Goal: Task Accomplishment & Management: Use online tool/utility

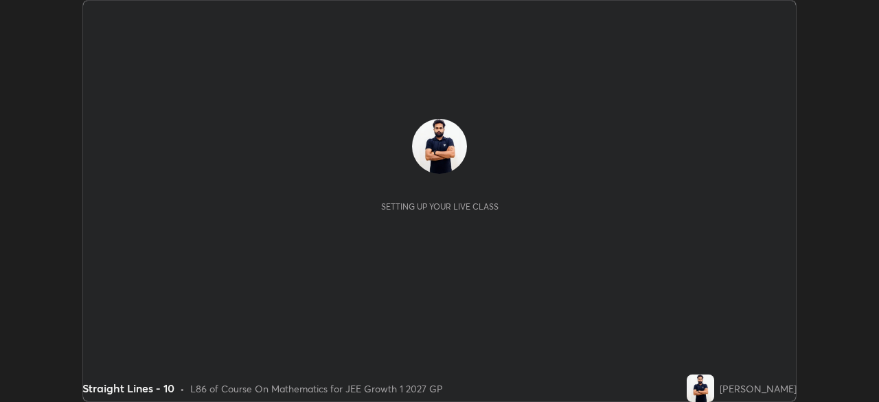
scroll to position [402, 878]
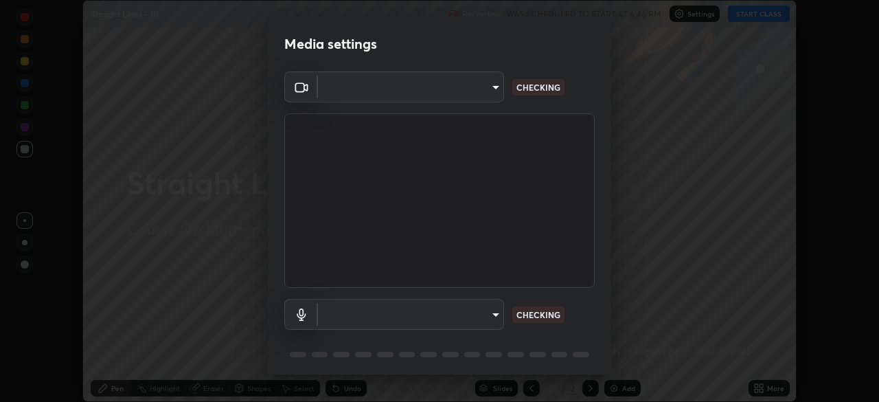
type input "1a0cd2fa9eaecc5464ce661d2c376d4f68bb2a1a8db1c3726163fcb70f995fb6"
click at [492, 321] on body "Erase all Straight Lines - 10 Recording WAS SCHEDULED TO START AT 6:46 PM Setti…" at bounding box center [439, 201] width 879 height 402
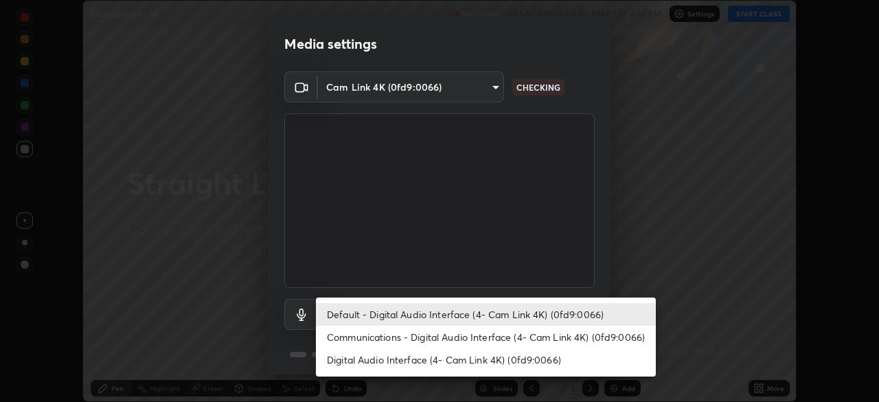
click at [496, 334] on li "Communications - Digital Audio Interface (4- Cam Link 4K) (0fd9:0066)" at bounding box center [486, 336] width 340 height 23
type input "communications"
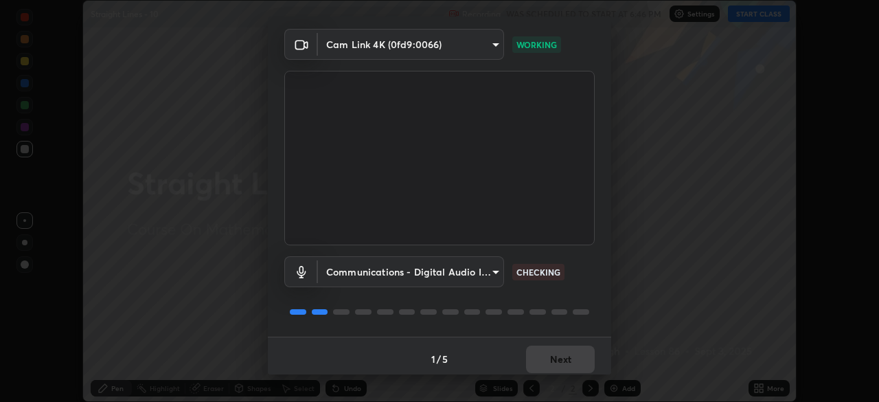
scroll to position [49, 0]
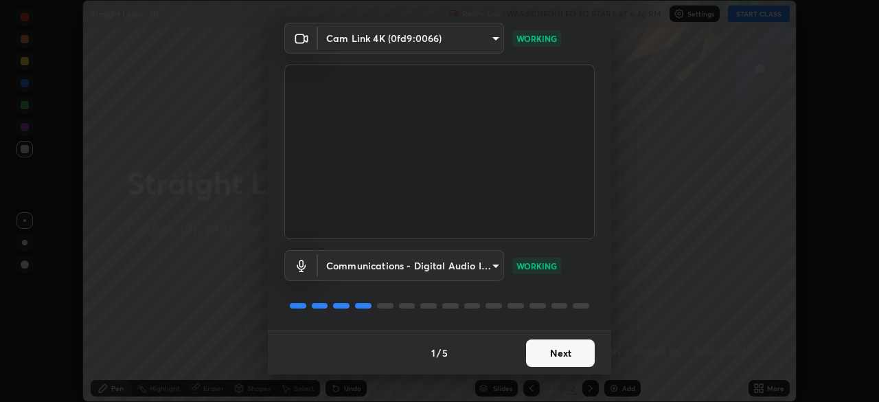
click at [542, 357] on button "Next" at bounding box center [560, 352] width 69 height 27
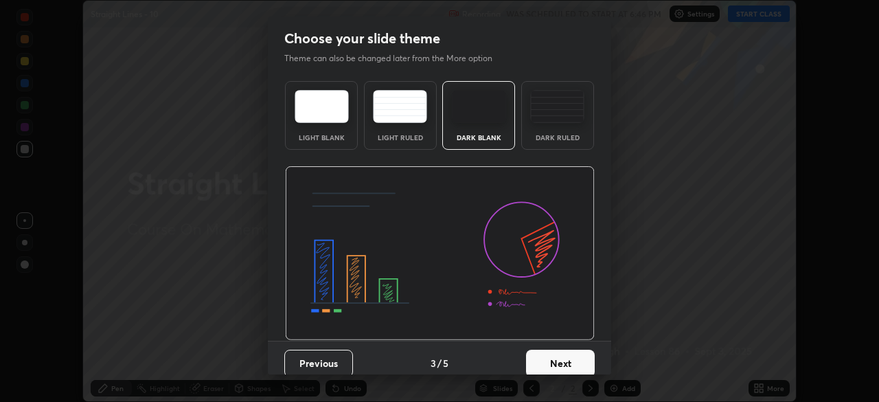
click at [543, 354] on button "Next" at bounding box center [560, 362] width 69 height 27
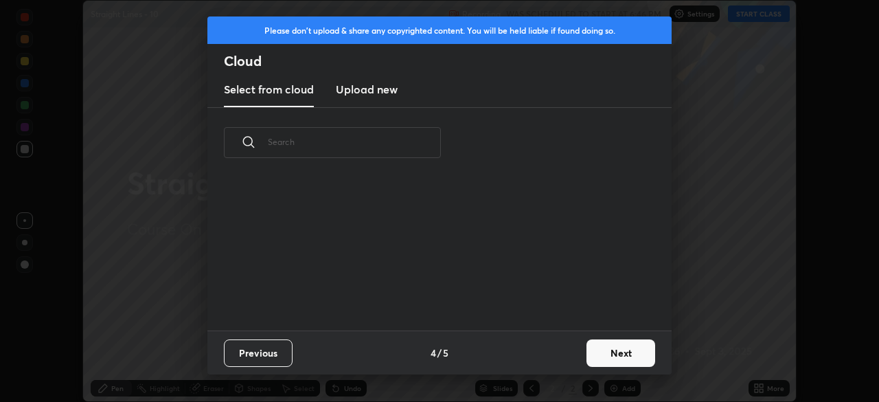
click at [604, 354] on button "Next" at bounding box center [620, 352] width 69 height 27
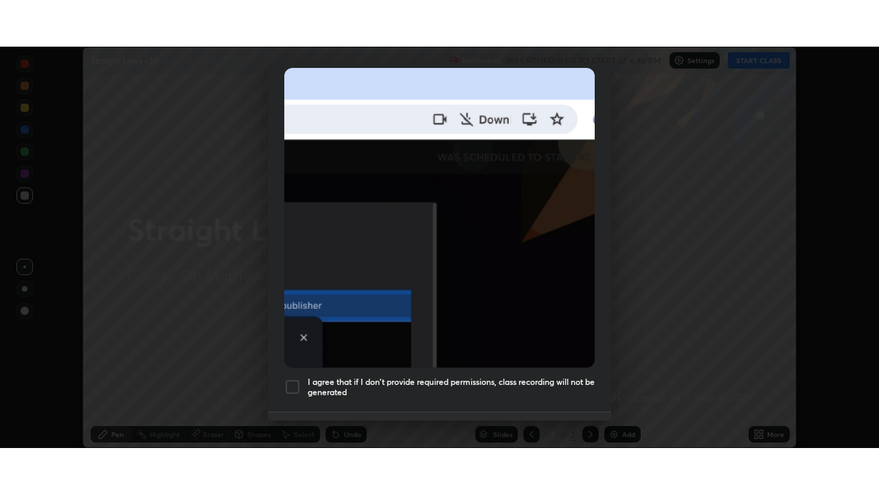
scroll to position [329, 0]
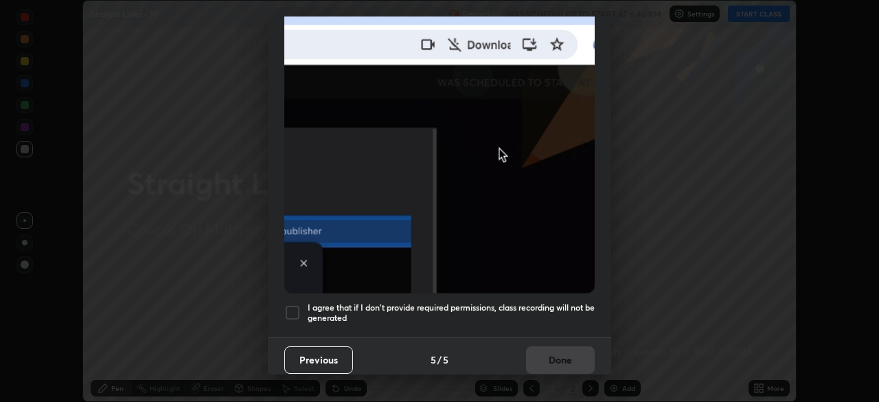
click at [290, 304] on div at bounding box center [292, 312] width 16 height 16
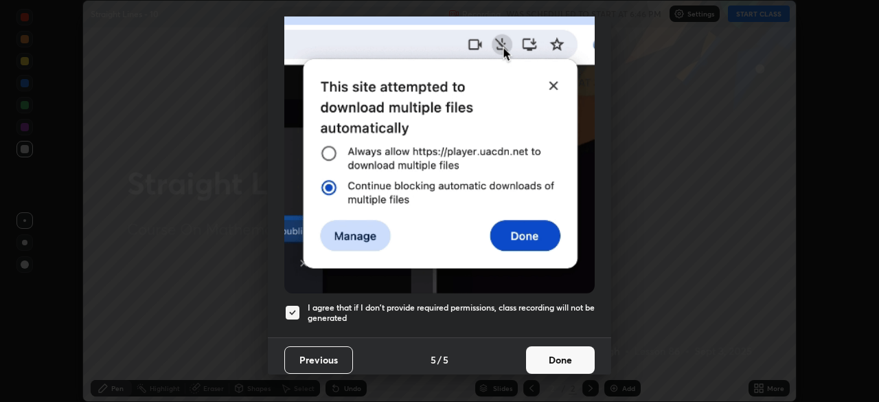
click at [542, 346] on button "Done" at bounding box center [560, 359] width 69 height 27
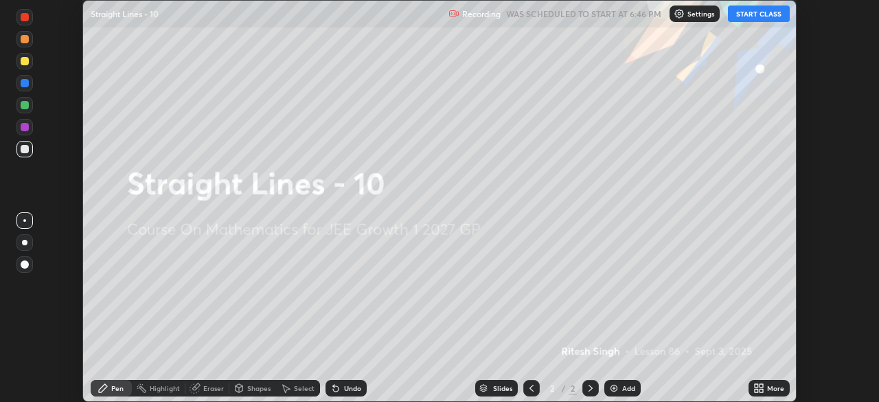
click at [760, 389] on icon at bounding box center [760, 390] width 3 height 3
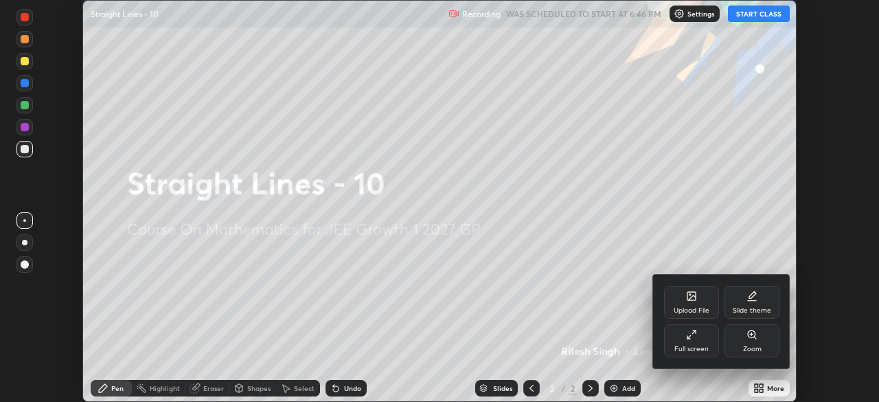
click at [693, 338] on icon at bounding box center [691, 334] width 11 height 11
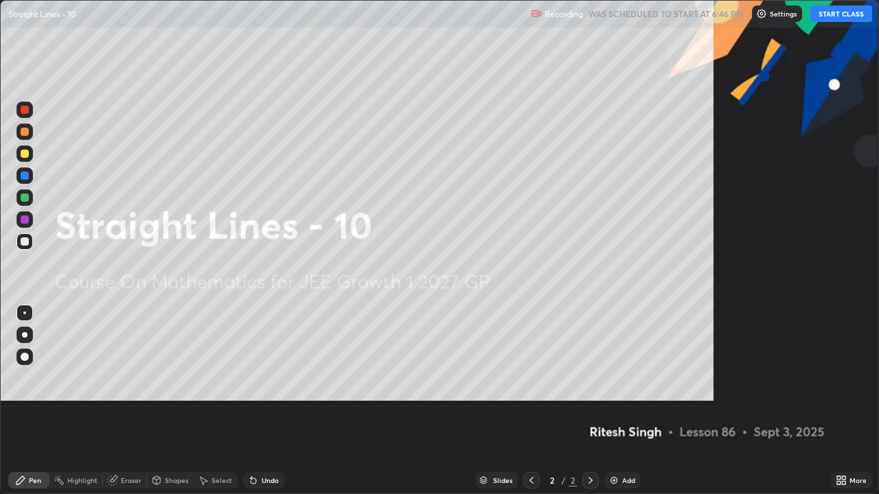
scroll to position [494, 879]
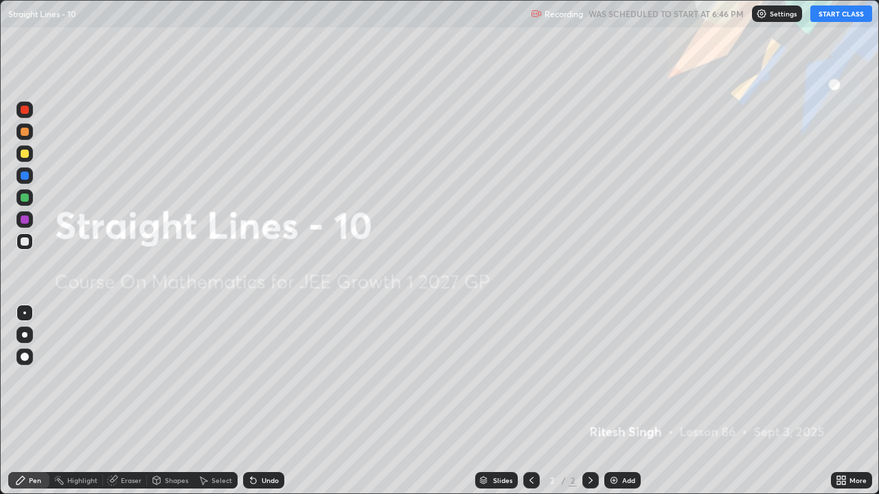
click at [838, 13] on button "START CLASS" at bounding box center [841, 13] width 62 height 16
click at [626, 401] on div "Add" at bounding box center [628, 480] width 13 height 7
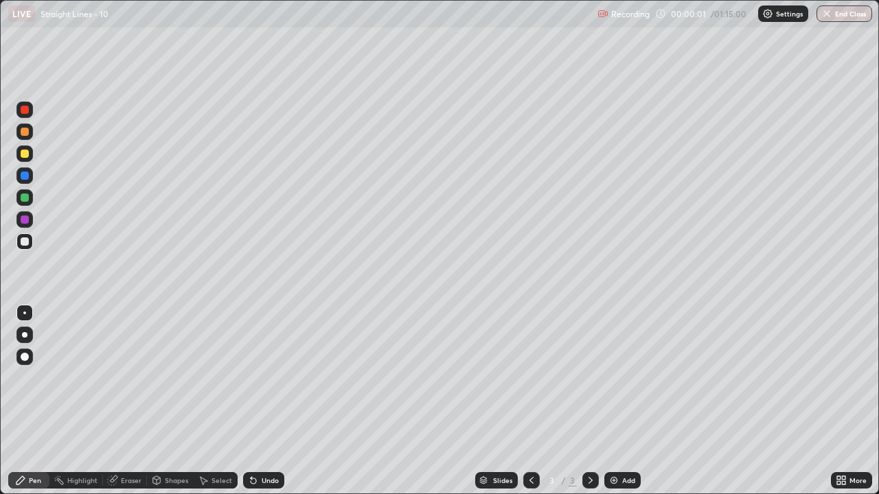
click at [623, 401] on div "Add" at bounding box center [628, 480] width 13 height 7
click at [622, 401] on div "Add" at bounding box center [628, 480] width 13 height 7
click at [623, 401] on div "Add" at bounding box center [628, 480] width 13 height 7
click at [625, 401] on div "Add" at bounding box center [628, 480] width 13 height 7
click at [626, 401] on div "Add" at bounding box center [628, 480] width 13 height 7
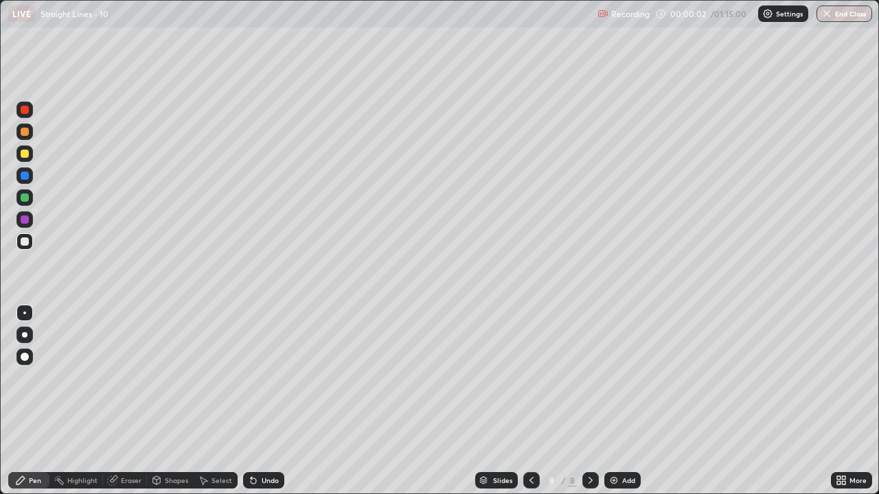
click at [623, 401] on div "Add" at bounding box center [628, 480] width 13 height 7
click at [622, 401] on div "Add" at bounding box center [628, 480] width 13 height 7
click at [623, 401] on div "Add" at bounding box center [628, 480] width 13 height 7
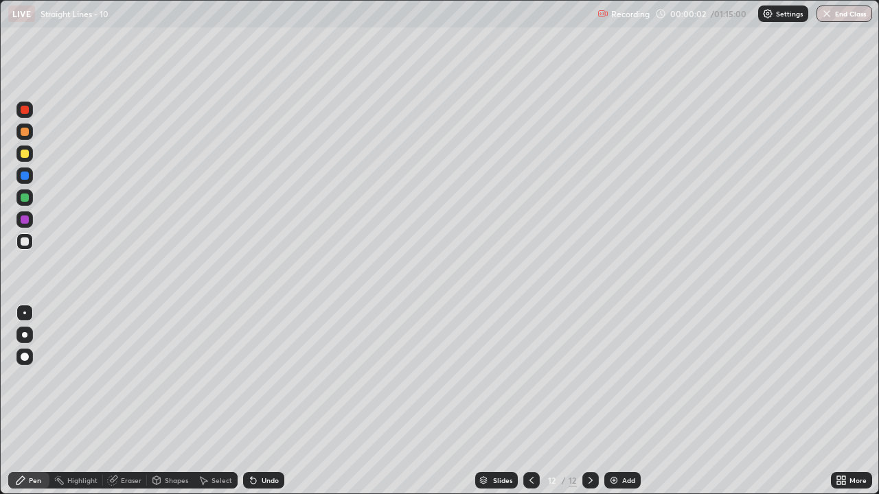
click at [623, 401] on div "Add" at bounding box center [628, 480] width 13 height 7
click at [530, 401] on icon at bounding box center [531, 480] width 11 height 11
click at [529, 401] on icon at bounding box center [531, 480] width 11 height 11
click at [528, 401] on icon at bounding box center [531, 480] width 11 height 11
click at [530, 401] on icon at bounding box center [531, 480] width 11 height 11
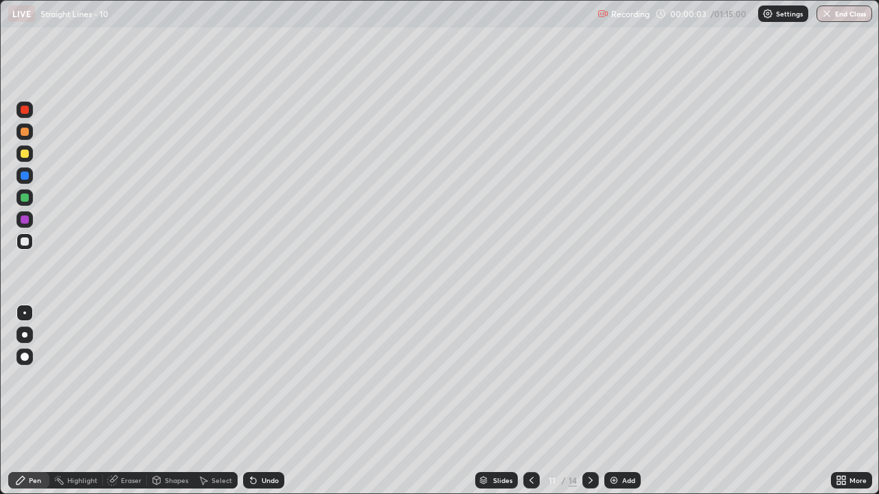
click at [528, 401] on icon at bounding box center [531, 480] width 11 height 11
click at [530, 401] on icon at bounding box center [531, 480] width 11 height 11
click at [528, 401] on icon at bounding box center [531, 480] width 11 height 11
click at [530, 401] on icon at bounding box center [531, 480] width 11 height 11
click at [529, 401] on icon at bounding box center [531, 480] width 11 height 11
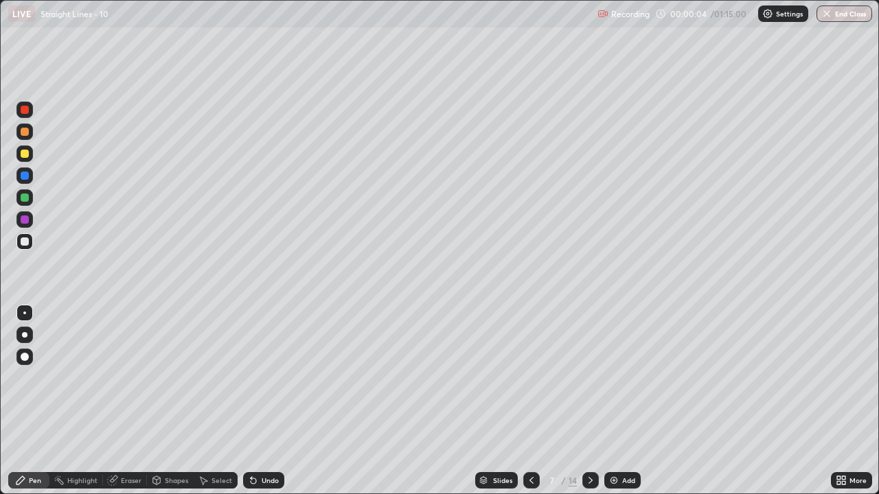
click at [530, 401] on icon at bounding box center [531, 480] width 11 height 11
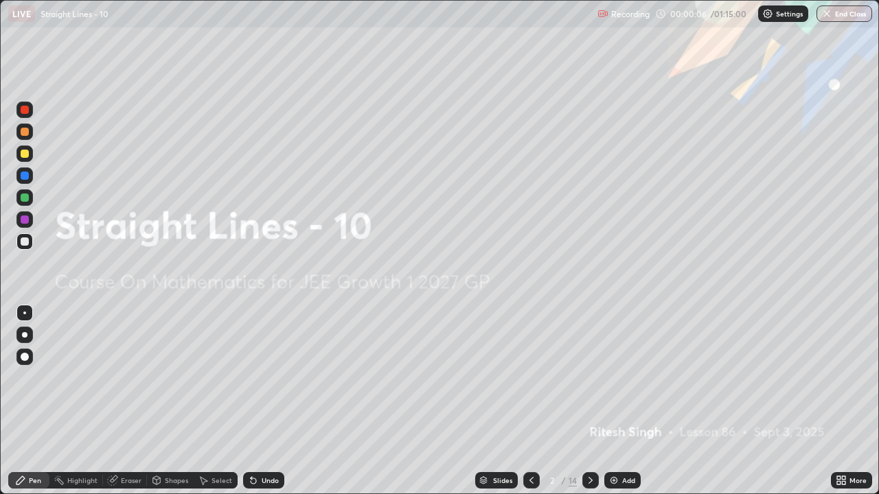
click at [589, 401] on icon at bounding box center [590, 480] width 11 height 11
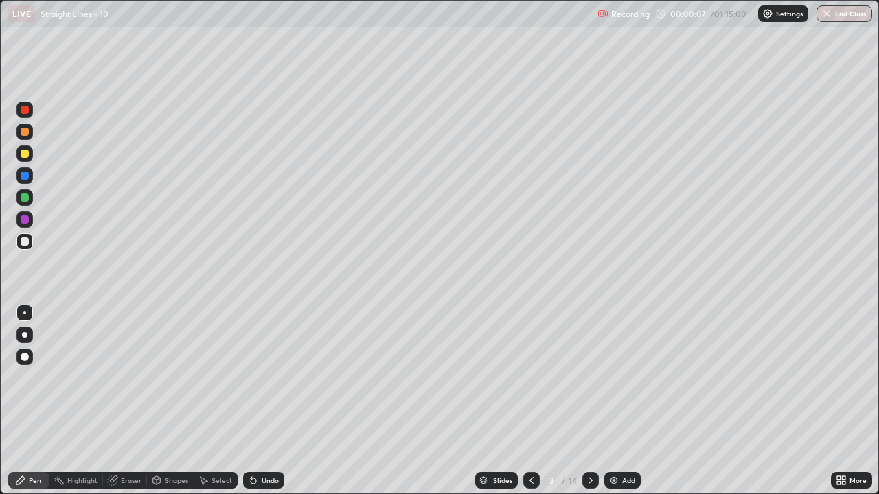
click at [27, 154] on div at bounding box center [25, 154] width 8 height 8
click at [589, 401] on icon at bounding box center [590, 480] width 11 height 11
click at [264, 401] on div "Undo" at bounding box center [270, 480] width 17 height 7
click at [529, 401] on icon at bounding box center [531, 480] width 11 height 11
click at [587, 401] on icon at bounding box center [590, 480] width 11 height 11
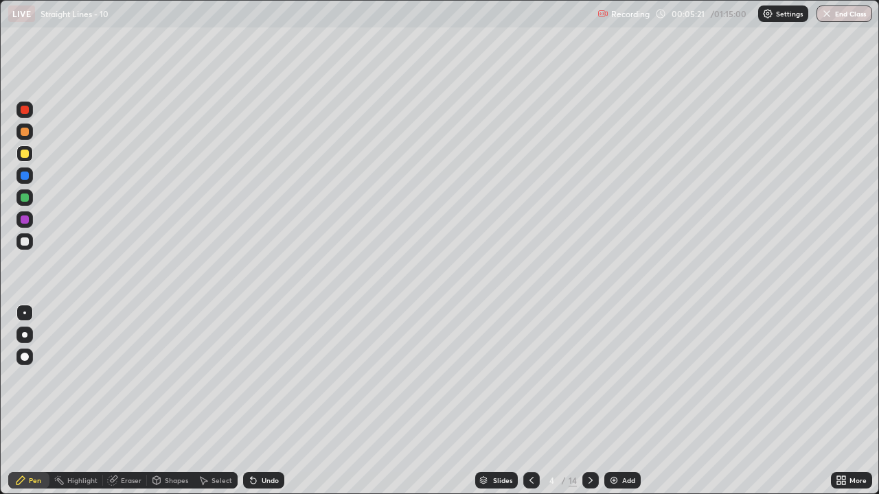
click at [530, 401] on icon at bounding box center [531, 480] width 11 height 11
click at [585, 401] on icon at bounding box center [590, 480] width 11 height 11
click at [589, 401] on icon at bounding box center [590, 480] width 11 height 11
click at [588, 401] on icon at bounding box center [590, 480] width 11 height 11
click at [264, 401] on div "Undo" at bounding box center [270, 480] width 17 height 7
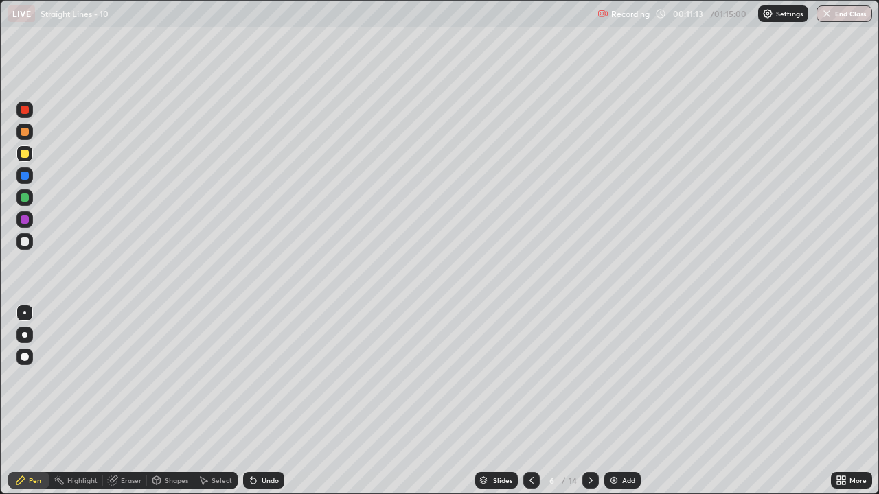
click at [126, 401] on div "Eraser" at bounding box center [131, 480] width 21 height 7
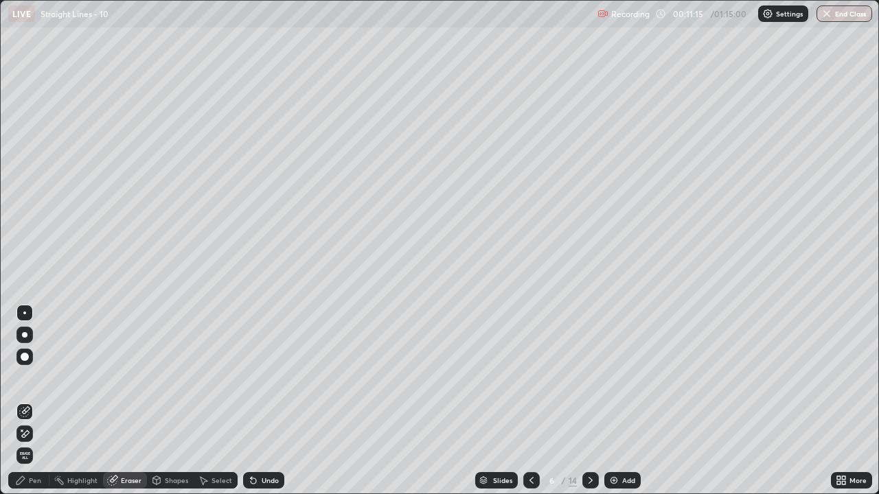
click at [35, 401] on div "Pen" at bounding box center [28, 480] width 41 height 16
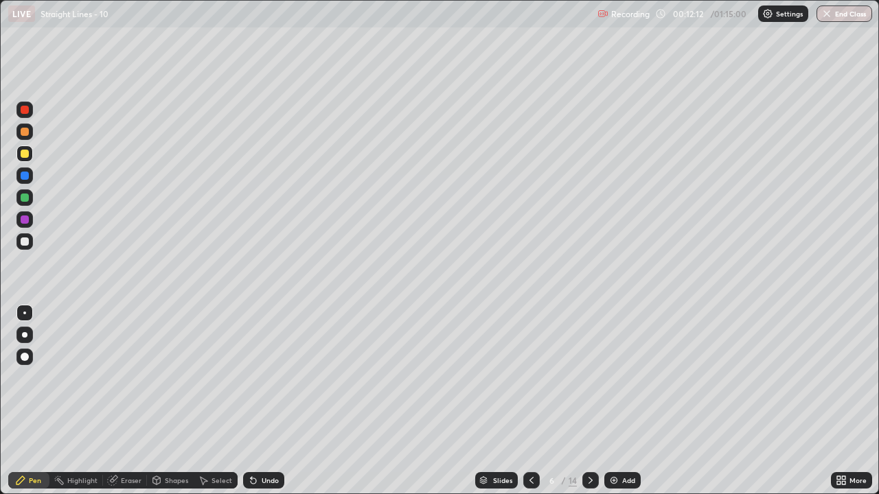
click at [393, 401] on div "Slides 6 / 14 Add" at bounding box center [557, 480] width 547 height 27
click at [589, 401] on icon at bounding box center [590, 480] width 11 height 11
click at [263, 401] on div "Undo" at bounding box center [263, 480] width 41 height 16
click at [530, 401] on icon at bounding box center [531, 480] width 11 height 11
click at [590, 401] on icon at bounding box center [590, 480] width 4 height 7
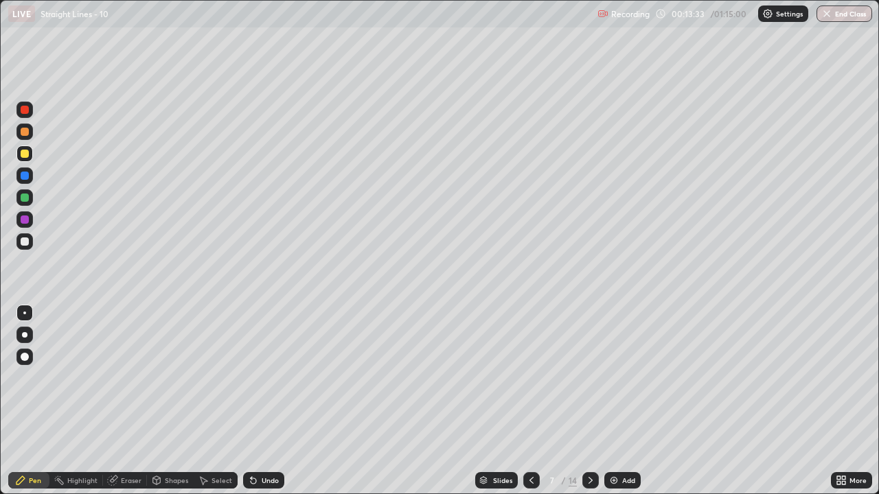
click at [530, 401] on icon at bounding box center [531, 480] width 11 height 11
click at [591, 401] on icon at bounding box center [590, 480] width 11 height 11
click at [529, 401] on icon at bounding box center [531, 480] width 4 height 7
click at [589, 401] on icon at bounding box center [590, 480] width 11 height 11
click at [531, 401] on icon at bounding box center [531, 480] width 11 height 11
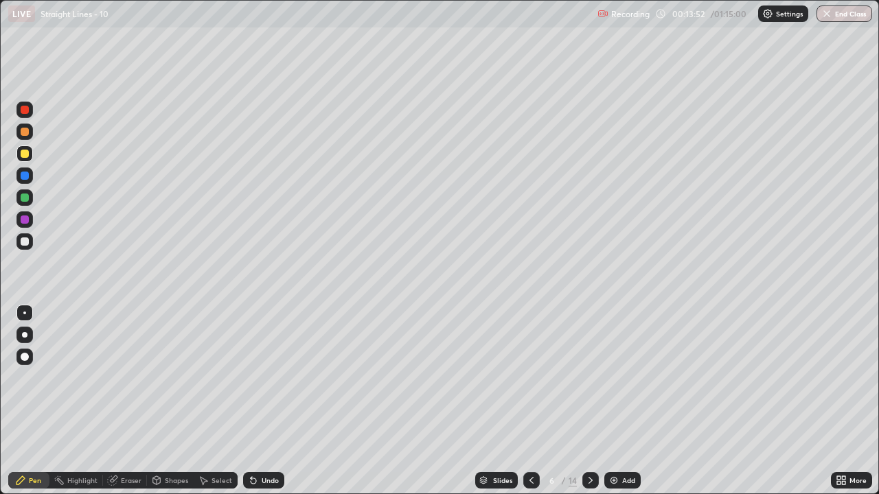
click at [589, 401] on icon at bounding box center [590, 480] width 4 height 7
click at [530, 401] on icon at bounding box center [531, 480] width 11 height 11
click at [589, 401] on icon at bounding box center [590, 480] width 11 height 11
click at [529, 401] on icon at bounding box center [531, 480] width 11 height 11
click at [589, 401] on icon at bounding box center [590, 480] width 11 height 11
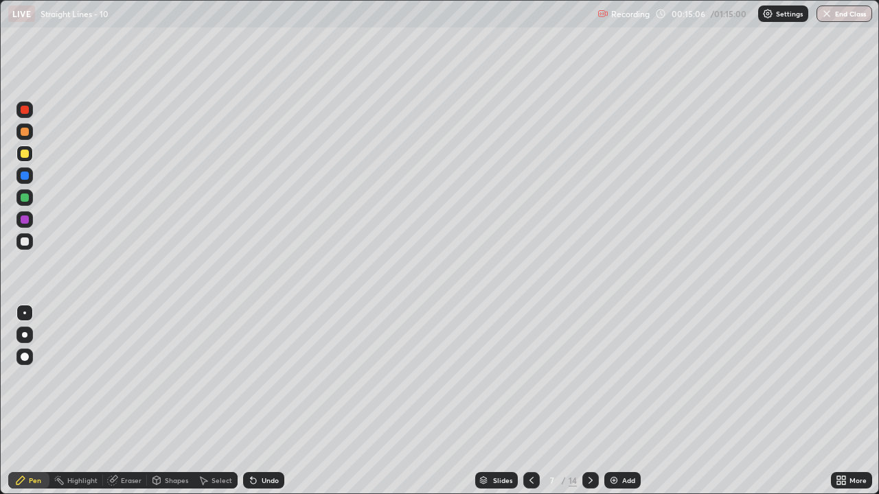
click at [587, 401] on icon at bounding box center [590, 480] width 11 height 11
click at [267, 401] on div "Undo" at bounding box center [270, 480] width 17 height 7
click at [529, 401] on icon at bounding box center [531, 480] width 4 height 7
click at [589, 401] on icon at bounding box center [590, 480] width 11 height 11
click at [529, 401] on icon at bounding box center [531, 480] width 4 height 7
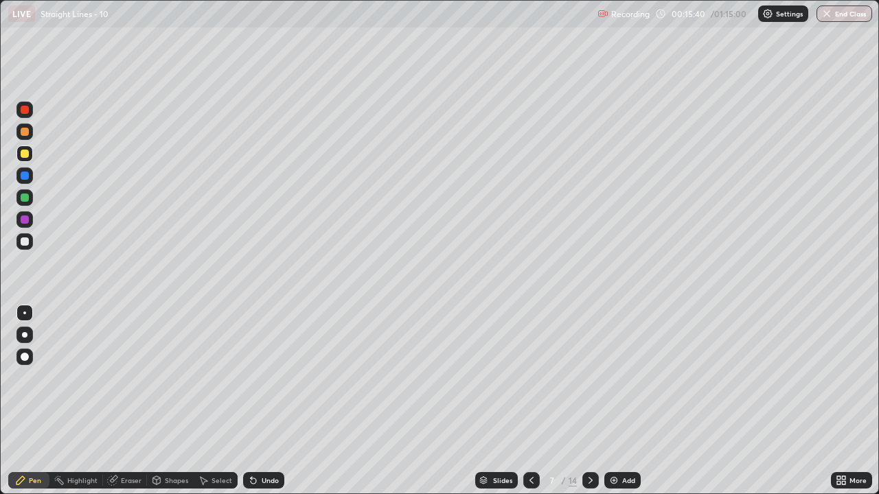
click at [595, 401] on div at bounding box center [590, 480] width 16 height 16
click at [589, 401] on icon at bounding box center [590, 480] width 11 height 11
click at [262, 401] on div "Undo" at bounding box center [270, 480] width 17 height 7
click at [266, 401] on div "Undo" at bounding box center [270, 480] width 17 height 7
click at [263, 401] on div "Undo" at bounding box center [270, 480] width 17 height 7
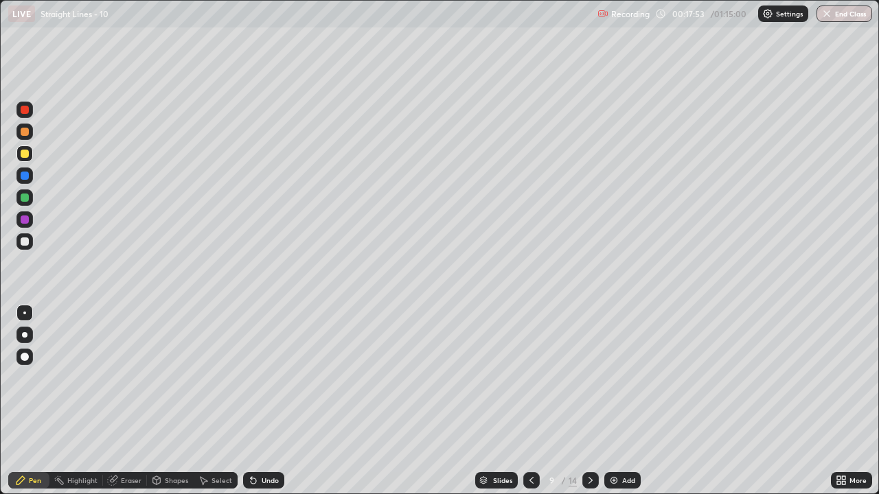
click at [262, 401] on div "Undo" at bounding box center [270, 480] width 17 height 7
click at [257, 401] on div "Undo" at bounding box center [263, 480] width 41 height 16
click at [258, 401] on div "Undo" at bounding box center [263, 480] width 41 height 16
click at [530, 401] on icon at bounding box center [531, 480] width 11 height 11
click at [528, 401] on icon at bounding box center [531, 480] width 11 height 11
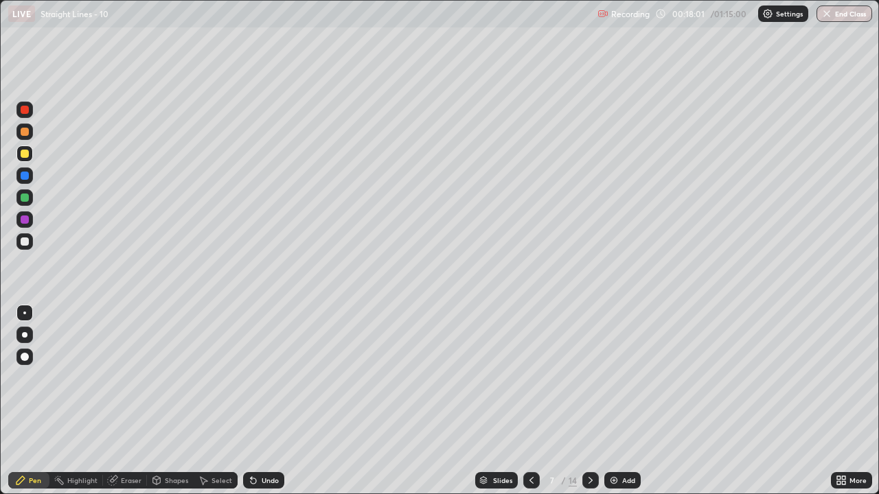
click at [536, 401] on div at bounding box center [531, 480] width 16 height 16
click at [531, 401] on icon at bounding box center [531, 480] width 11 height 11
click at [526, 401] on icon at bounding box center [531, 480] width 11 height 11
click at [586, 401] on icon at bounding box center [590, 480] width 11 height 11
click at [588, 401] on icon at bounding box center [590, 480] width 11 height 11
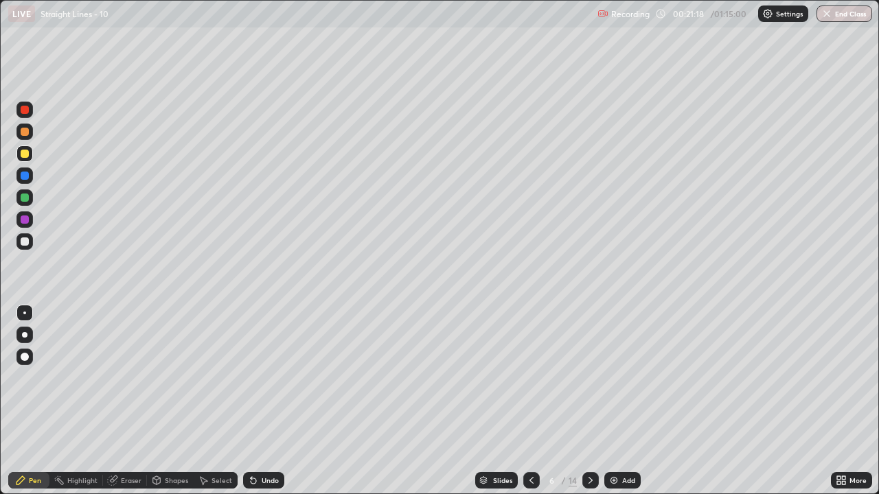
click at [589, 401] on icon at bounding box center [590, 480] width 11 height 11
click at [530, 401] on icon at bounding box center [531, 480] width 11 height 11
click at [529, 401] on div at bounding box center [531, 480] width 16 height 16
click at [527, 401] on div at bounding box center [531, 480] width 16 height 16
click at [589, 401] on icon at bounding box center [590, 480] width 11 height 11
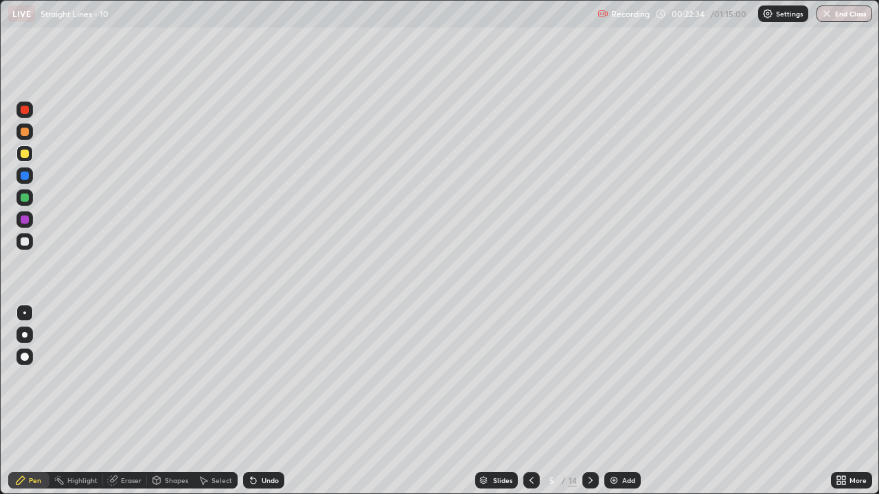
click at [588, 401] on icon at bounding box center [590, 480] width 11 height 11
click at [587, 401] on icon at bounding box center [590, 480] width 11 height 11
click at [589, 401] on icon at bounding box center [590, 480] width 11 height 11
click at [590, 401] on icon at bounding box center [590, 480] width 11 height 11
click at [530, 401] on icon at bounding box center [531, 480] width 4 height 7
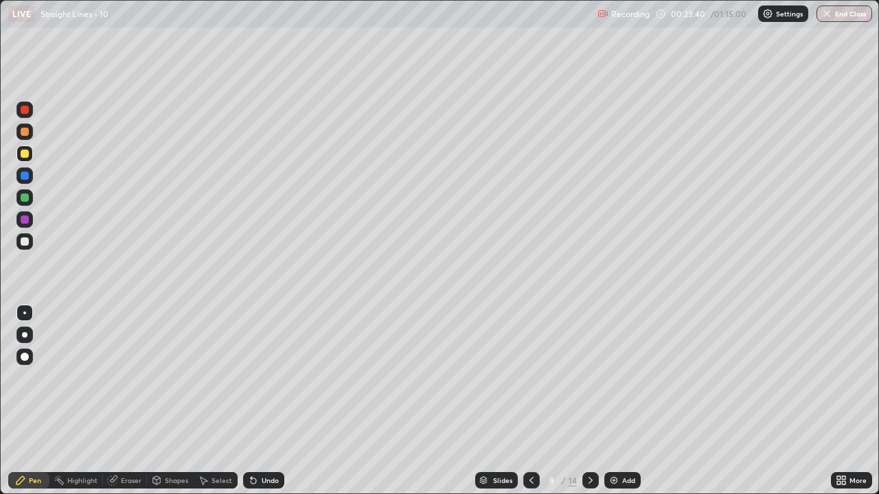
click at [588, 401] on icon at bounding box center [590, 480] width 11 height 11
click at [587, 401] on icon at bounding box center [590, 480] width 11 height 11
click at [530, 401] on icon at bounding box center [531, 480] width 11 height 11
click at [266, 401] on div "Undo" at bounding box center [270, 480] width 17 height 7
click at [588, 401] on icon at bounding box center [590, 480] width 11 height 11
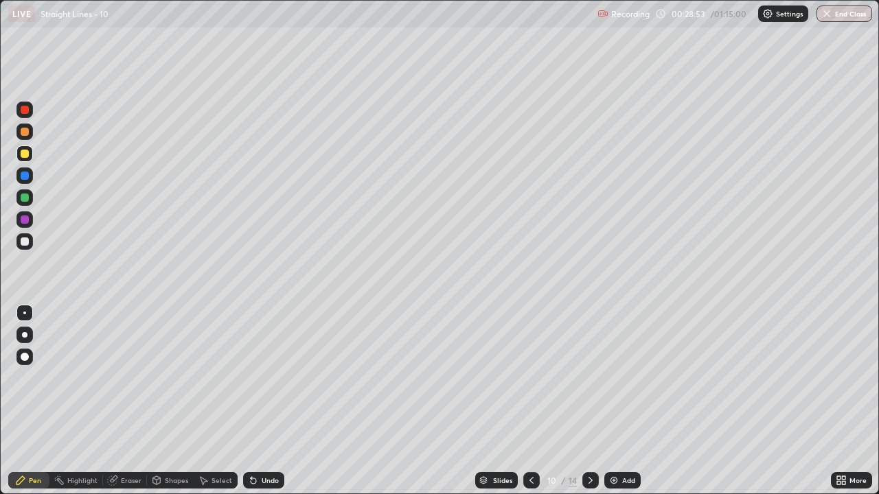
click at [262, 401] on div "Undo" at bounding box center [270, 480] width 17 height 7
click at [590, 401] on icon at bounding box center [590, 480] width 4 height 7
click at [259, 401] on div "Undo" at bounding box center [263, 480] width 41 height 16
click at [262, 401] on div "Undo" at bounding box center [270, 480] width 17 height 7
click at [264, 401] on div "Undo" at bounding box center [263, 480] width 41 height 16
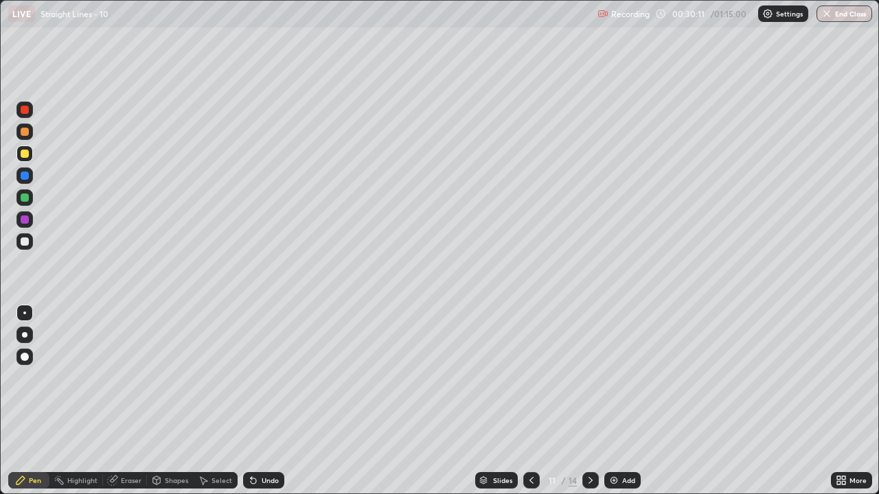
click at [263, 401] on div "Undo" at bounding box center [270, 480] width 17 height 7
click at [528, 401] on icon at bounding box center [531, 480] width 11 height 11
click at [530, 401] on icon at bounding box center [531, 480] width 11 height 11
click at [589, 401] on icon at bounding box center [590, 480] width 11 height 11
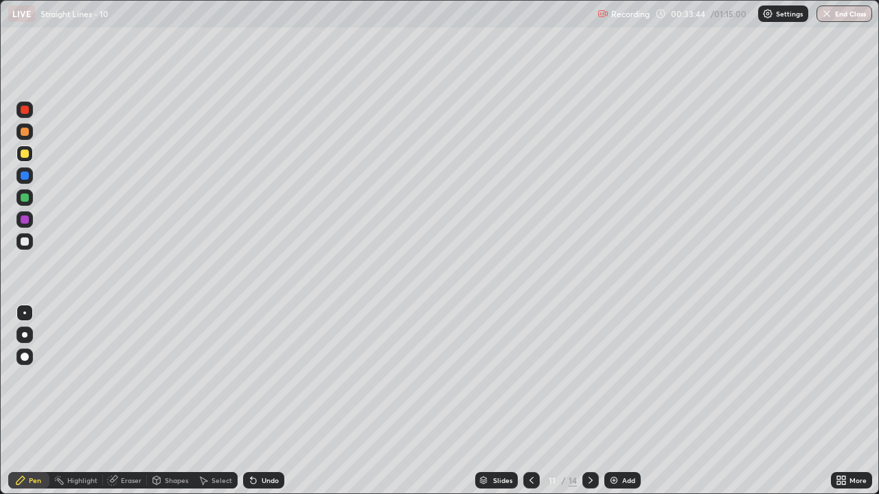
click at [262, 401] on div "Undo" at bounding box center [270, 480] width 17 height 7
click at [588, 401] on icon at bounding box center [590, 480] width 11 height 11
click at [269, 401] on div "Undo" at bounding box center [263, 480] width 41 height 16
click at [530, 401] on div at bounding box center [531, 480] width 16 height 27
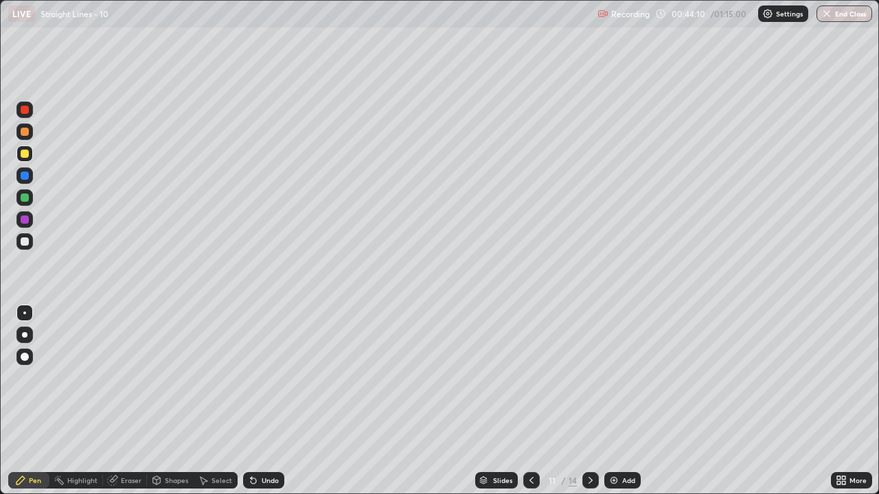
click at [590, 401] on icon at bounding box center [590, 480] width 11 height 11
click at [25, 241] on div at bounding box center [25, 242] width 8 height 8
click at [530, 401] on icon at bounding box center [531, 480] width 11 height 11
click at [588, 401] on icon at bounding box center [590, 480] width 11 height 11
click at [261, 401] on div "Undo" at bounding box center [263, 480] width 41 height 16
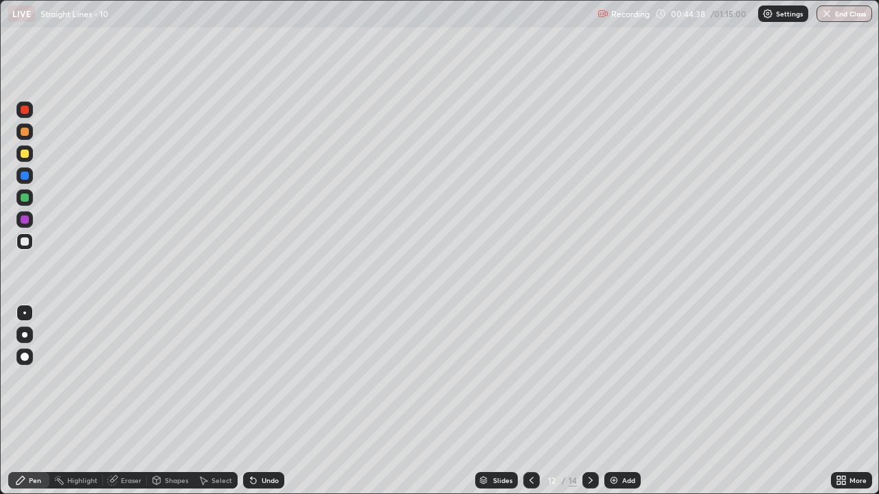
click at [260, 401] on div "Undo" at bounding box center [261, 480] width 47 height 27
click at [531, 401] on icon at bounding box center [531, 480] width 11 height 11
click at [589, 401] on icon at bounding box center [590, 480] width 11 height 11
click at [588, 401] on icon at bounding box center [590, 480] width 11 height 11
click at [533, 401] on icon at bounding box center [531, 480] width 11 height 11
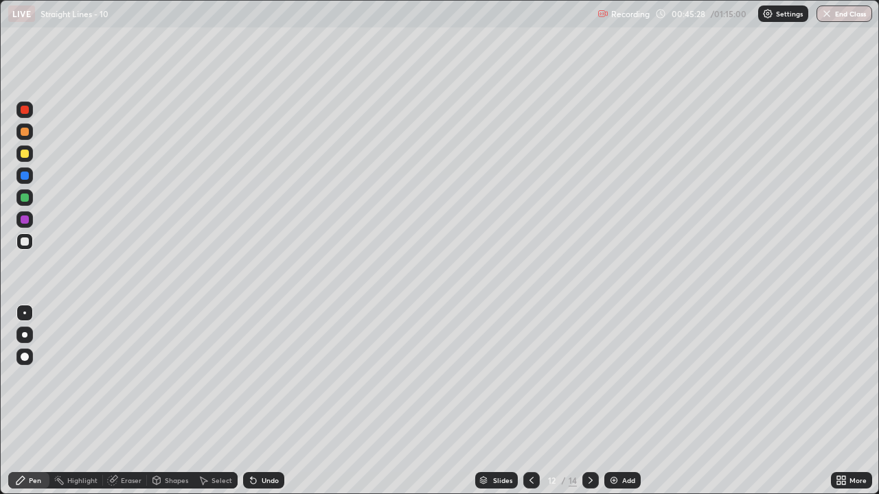
click at [589, 401] on icon at bounding box center [590, 480] width 11 height 11
click at [131, 401] on div "Eraser" at bounding box center [125, 480] width 44 height 16
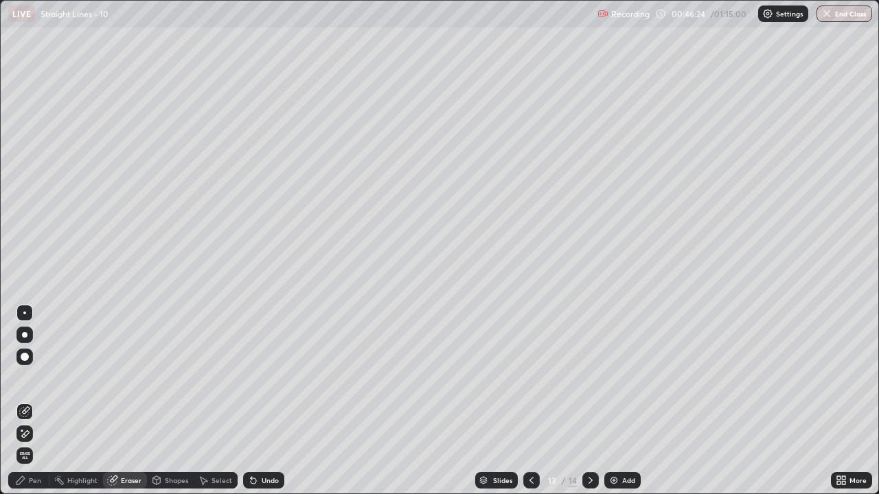
click at [42, 401] on div "Pen" at bounding box center [28, 480] width 41 height 16
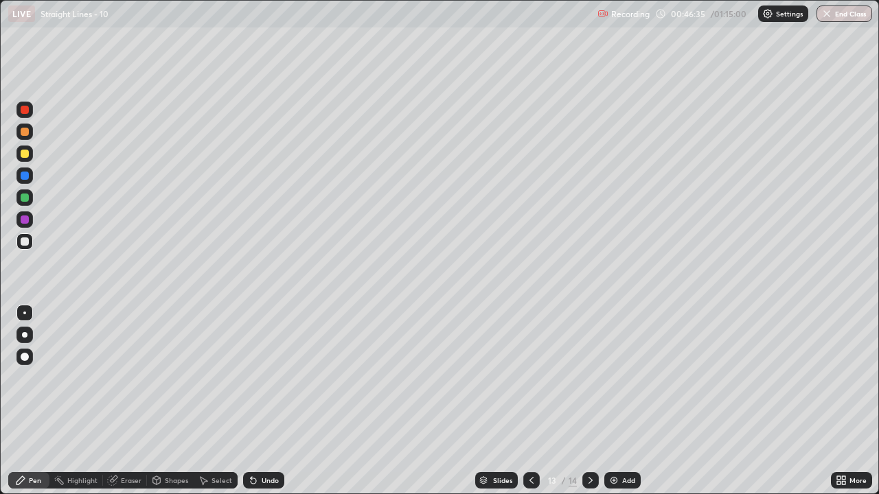
click at [266, 401] on div "Undo" at bounding box center [270, 480] width 17 height 7
click at [270, 401] on div "Undo" at bounding box center [270, 480] width 17 height 7
click at [272, 401] on div "Undo" at bounding box center [270, 480] width 17 height 7
click at [531, 401] on icon at bounding box center [531, 480] width 11 height 11
click at [527, 401] on icon at bounding box center [531, 480] width 11 height 11
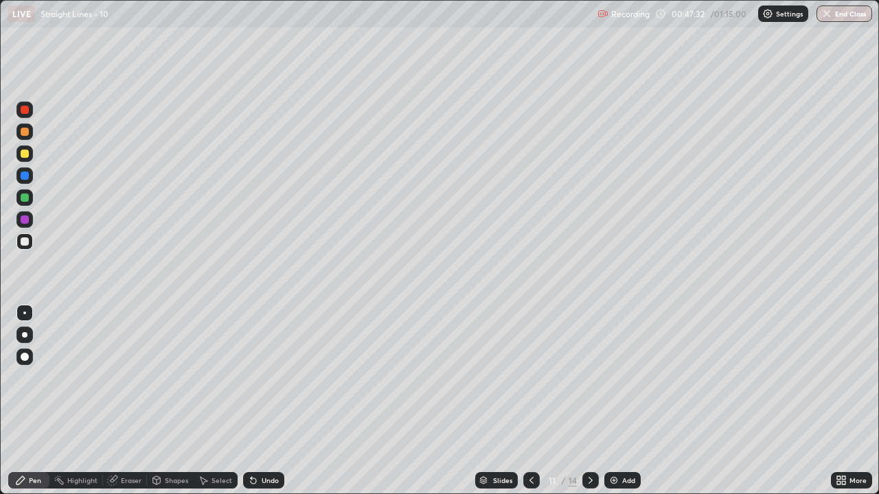
click at [588, 401] on icon at bounding box center [590, 480] width 11 height 11
click at [589, 401] on icon at bounding box center [590, 480] width 11 height 11
click at [263, 401] on div "Undo" at bounding box center [270, 480] width 17 height 7
click at [264, 401] on div "Undo" at bounding box center [270, 480] width 17 height 7
click at [263, 401] on div "Undo" at bounding box center [270, 480] width 17 height 7
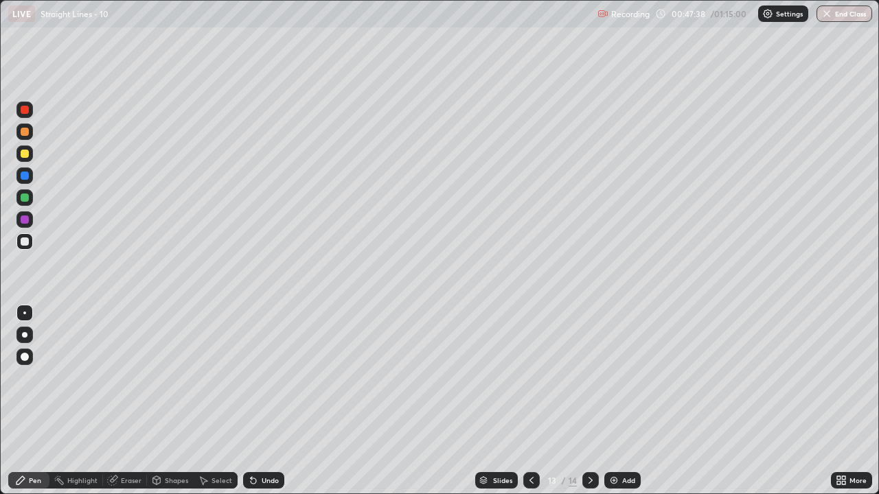
click at [262, 401] on div "Undo" at bounding box center [263, 480] width 41 height 16
click at [263, 401] on div "Undo" at bounding box center [270, 480] width 17 height 7
click at [268, 401] on div "Undo" at bounding box center [270, 480] width 17 height 7
click at [588, 401] on icon at bounding box center [590, 480] width 11 height 11
click at [529, 401] on icon at bounding box center [531, 480] width 11 height 11
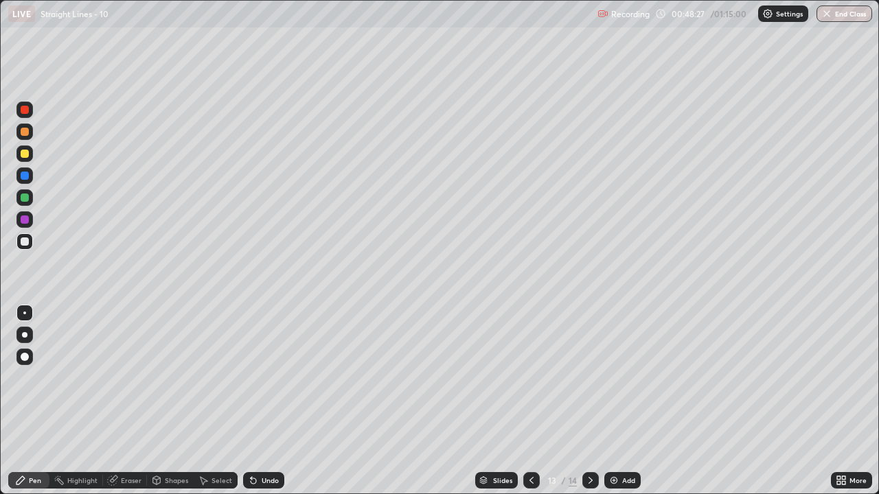
click at [529, 401] on icon at bounding box center [531, 480] width 11 height 11
click at [589, 401] on icon at bounding box center [590, 480] width 11 height 11
click at [587, 401] on icon at bounding box center [590, 480] width 11 height 11
click at [530, 401] on icon at bounding box center [531, 480] width 4 height 7
click at [531, 401] on icon at bounding box center [531, 480] width 4 height 7
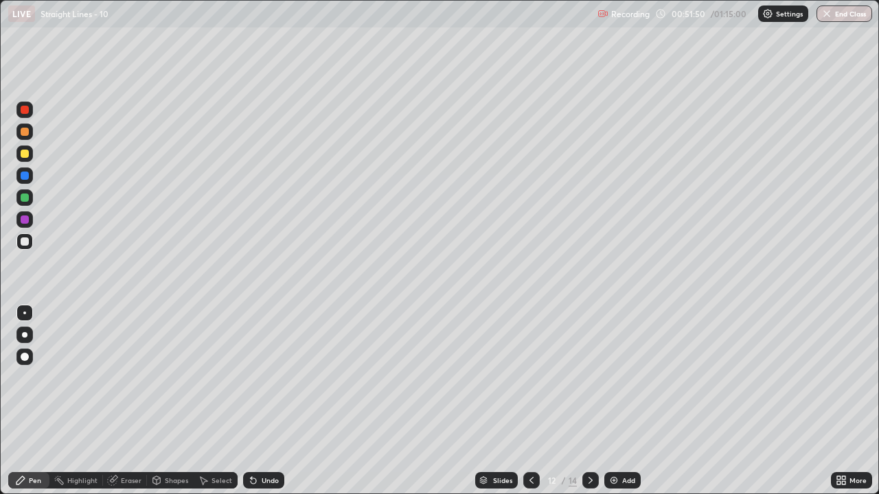
click at [590, 401] on icon at bounding box center [590, 480] width 11 height 11
click at [586, 401] on icon at bounding box center [590, 480] width 11 height 11
click at [119, 401] on div "Eraser" at bounding box center [125, 480] width 44 height 16
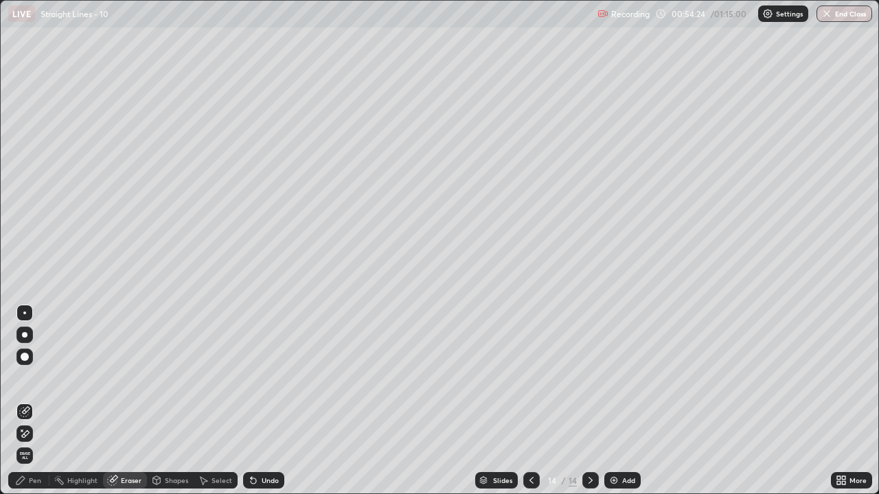
click at [37, 401] on div "Pen" at bounding box center [28, 480] width 41 height 16
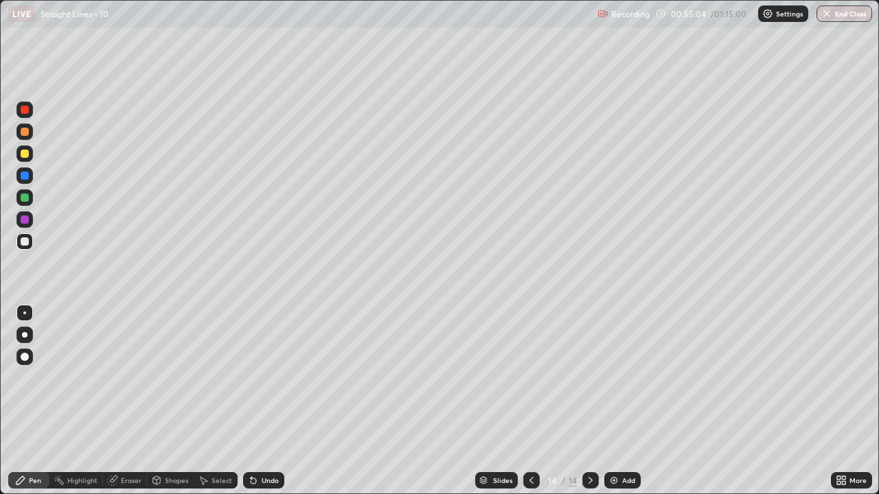
click at [588, 401] on icon at bounding box center [590, 480] width 11 height 11
click at [615, 401] on img at bounding box center [613, 480] width 11 height 11
click at [25, 152] on div at bounding box center [25, 154] width 8 height 8
click at [589, 401] on icon at bounding box center [590, 480] width 4 height 7
click at [625, 401] on div "Add" at bounding box center [628, 480] width 13 height 7
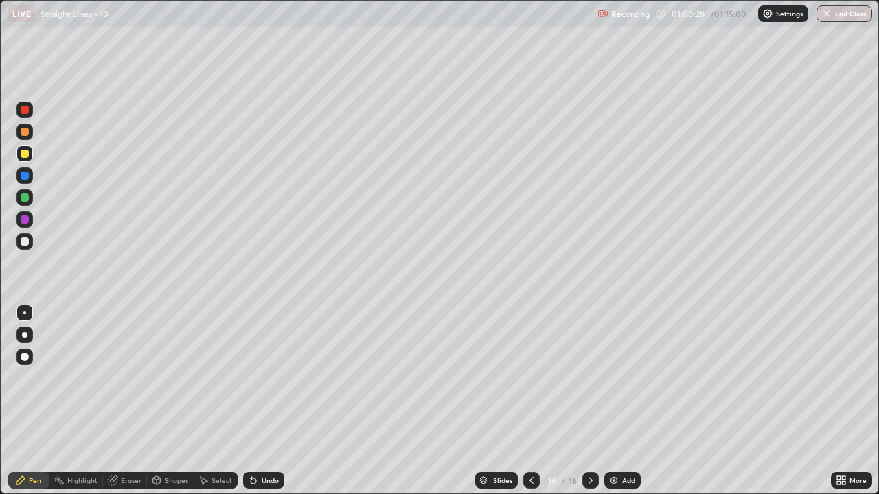
click at [262, 401] on div "Undo" at bounding box center [270, 480] width 17 height 7
click at [614, 401] on img at bounding box center [613, 480] width 11 height 11
click at [262, 401] on div "Undo" at bounding box center [270, 480] width 17 height 7
click at [840, 12] on button "End Class" at bounding box center [844, 13] width 56 height 16
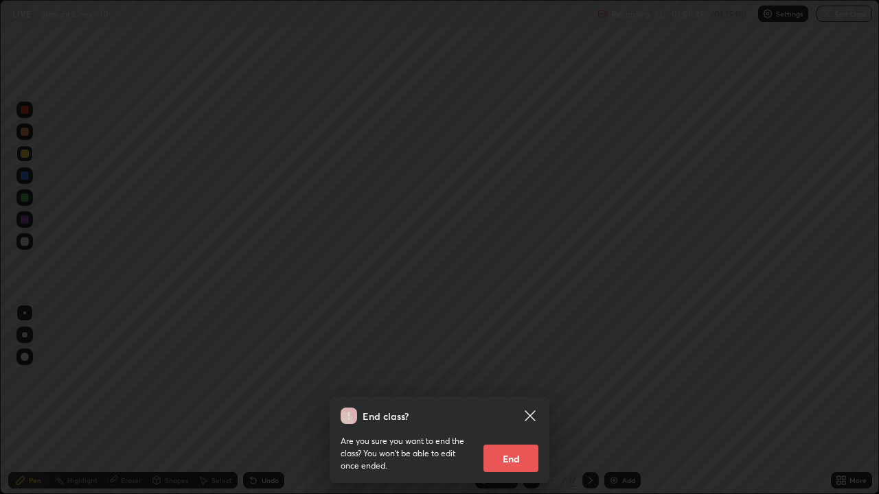
click at [102, 315] on div "End class? Are you sure you want to end the class? You won’t be able to edit on…" at bounding box center [439, 247] width 879 height 494
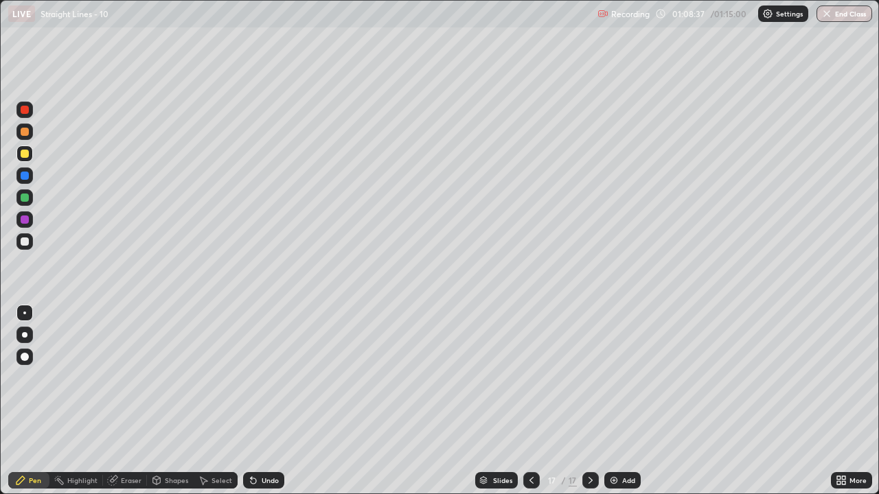
click at [840, 12] on button "End Class" at bounding box center [844, 13] width 56 height 16
click at [108, 352] on div at bounding box center [439, 247] width 879 height 494
click at [845, 14] on button "End Class" at bounding box center [844, 13] width 56 height 16
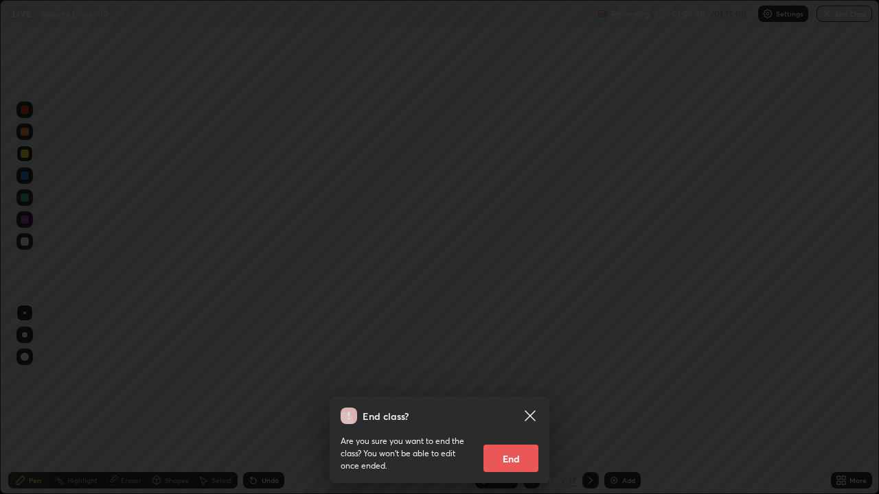
click at [508, 401] on button "End" at bounding box center [510, 458] width 55 height 27
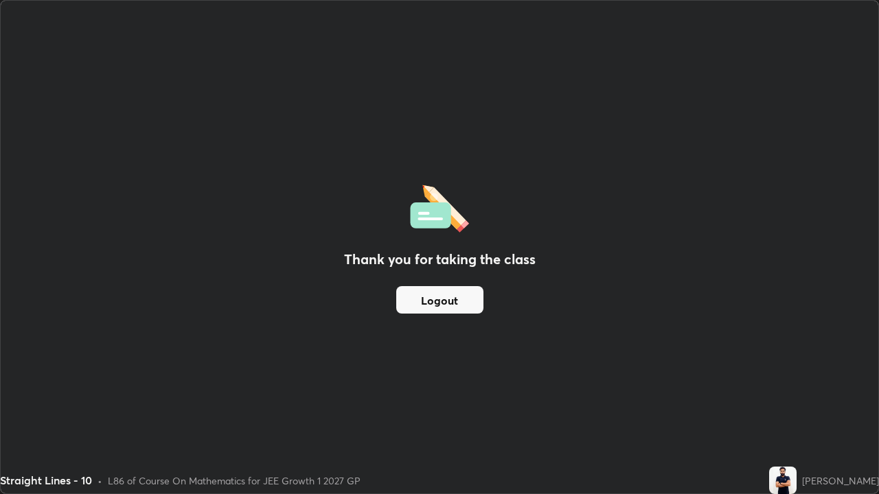
click at [454, 298] on button "Logout" at bounding box center [439, 299] width 87 height 27
click at [453, 299] on button "Logout" at bounding box center [439, 299] width 87 height 27
